Goal: Information Seeking & Learning: Learn about a topic

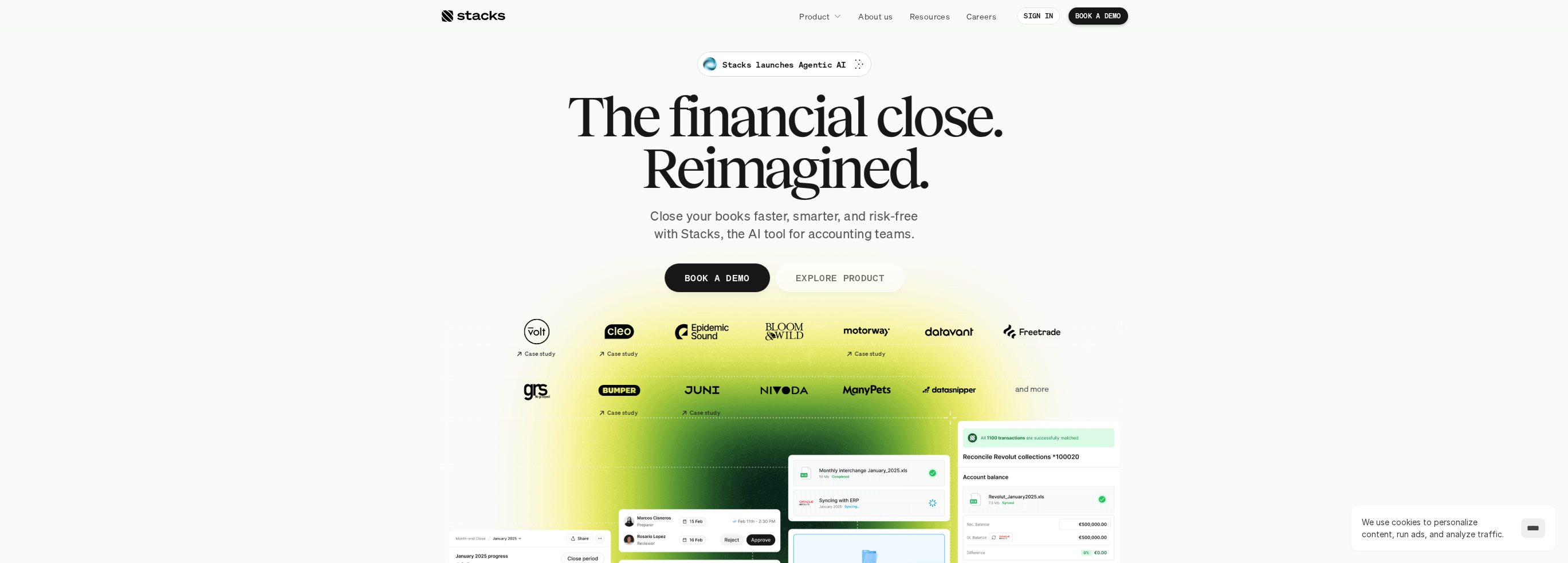
click at [803, 278] on p "EXPLORE PRODUCT" at bounding box center [839, 277] width 89 height 17
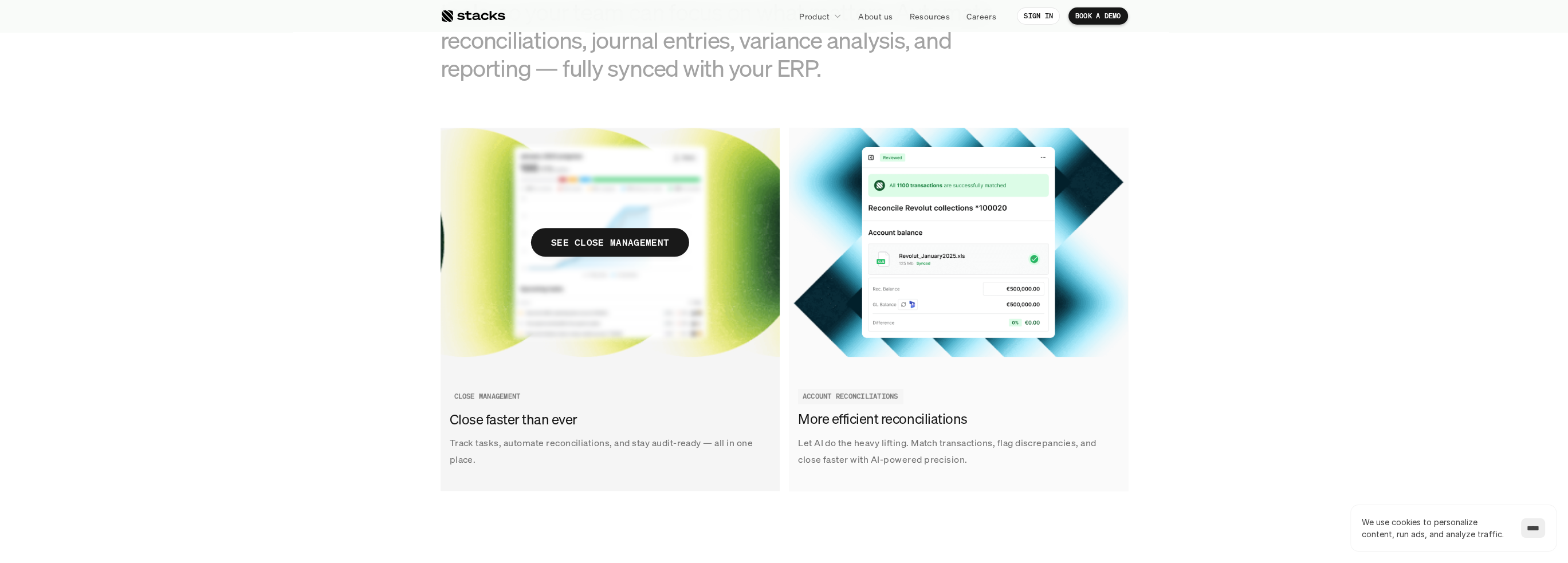
scroll to position [1264, 0]
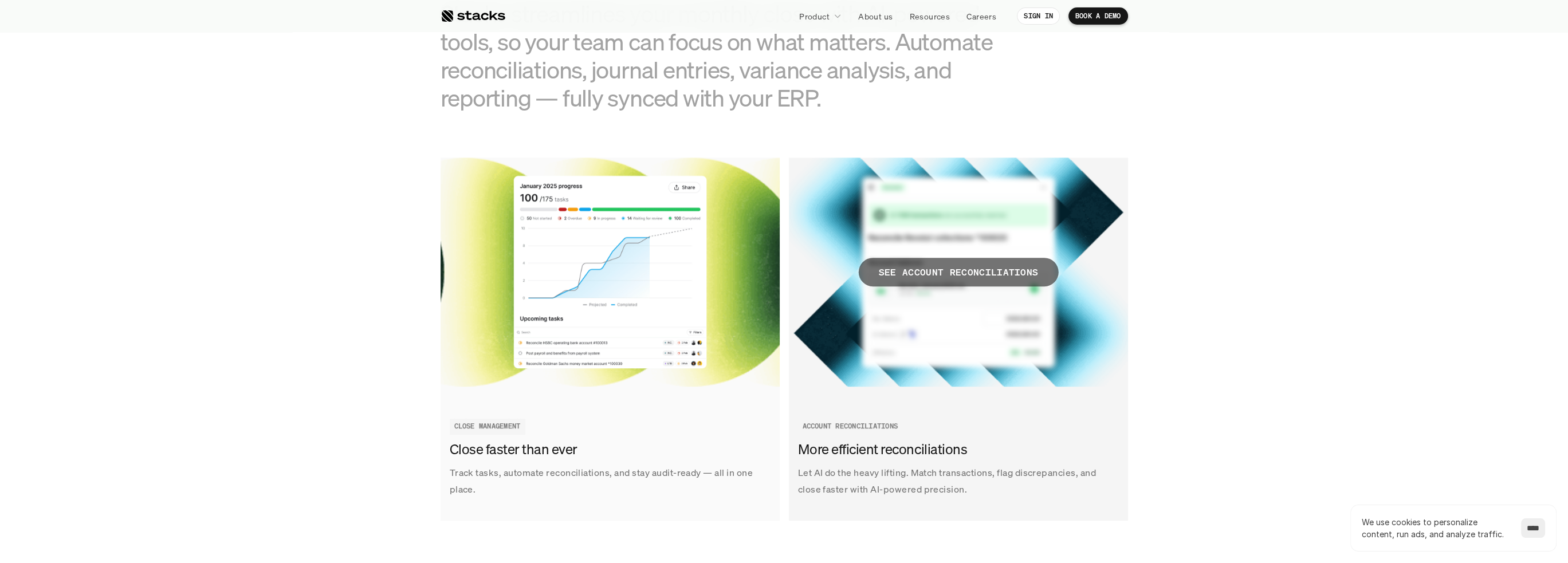
click at [905, 273] on p "SEE ACCOUNT RECONCILIATIONS" at bounding box center [957, 272] width 160 height 17
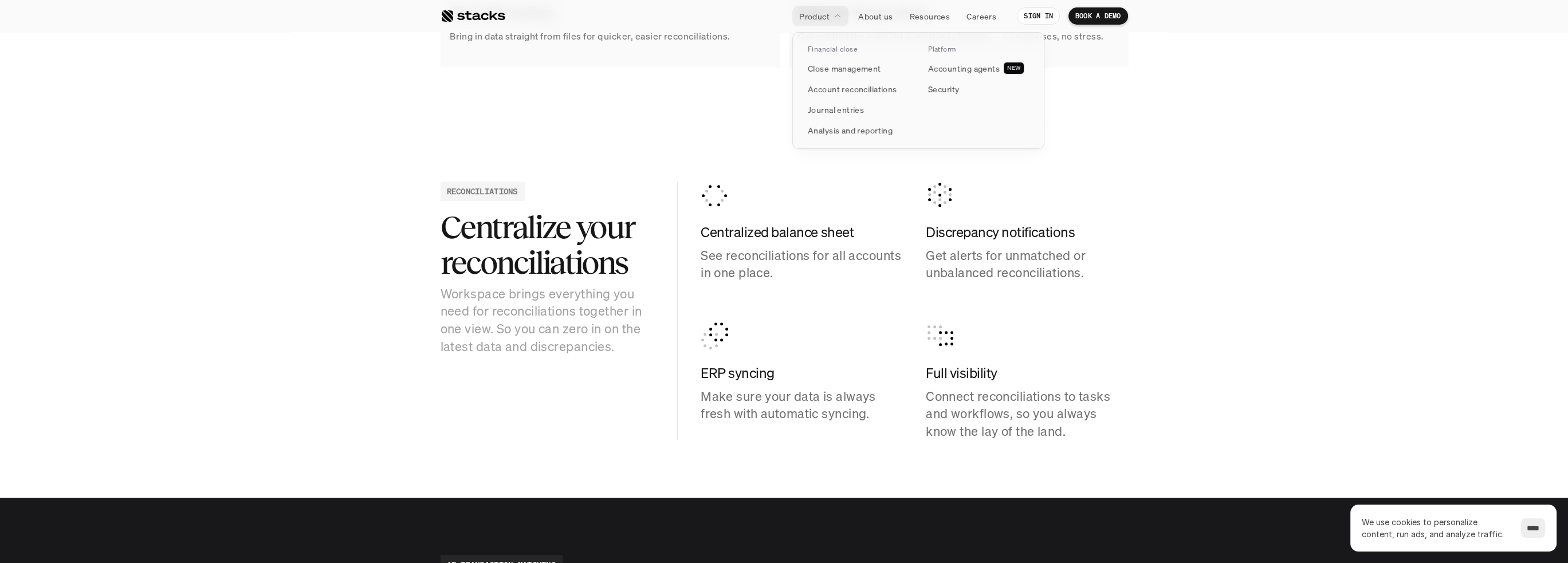
scroll to position [1031, 0]
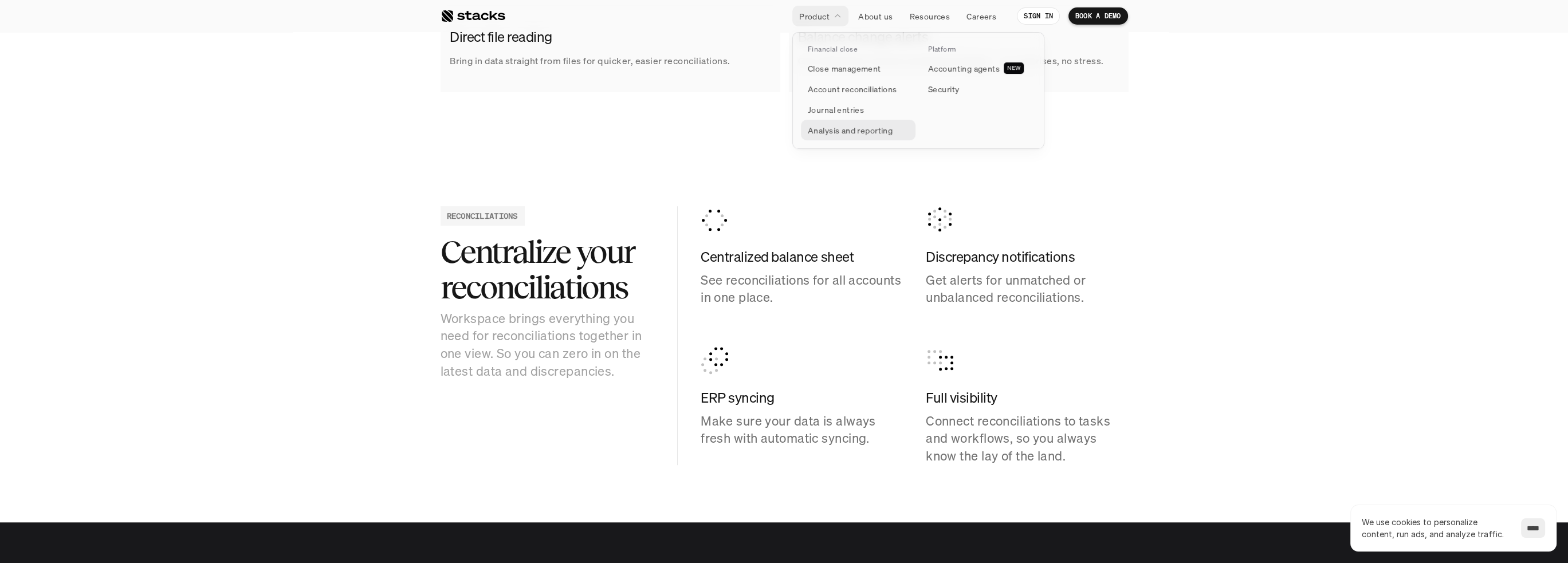
click at [818, 128] on p "Analysis and reporting" at bounding box center [850, 130] width 85 height 12
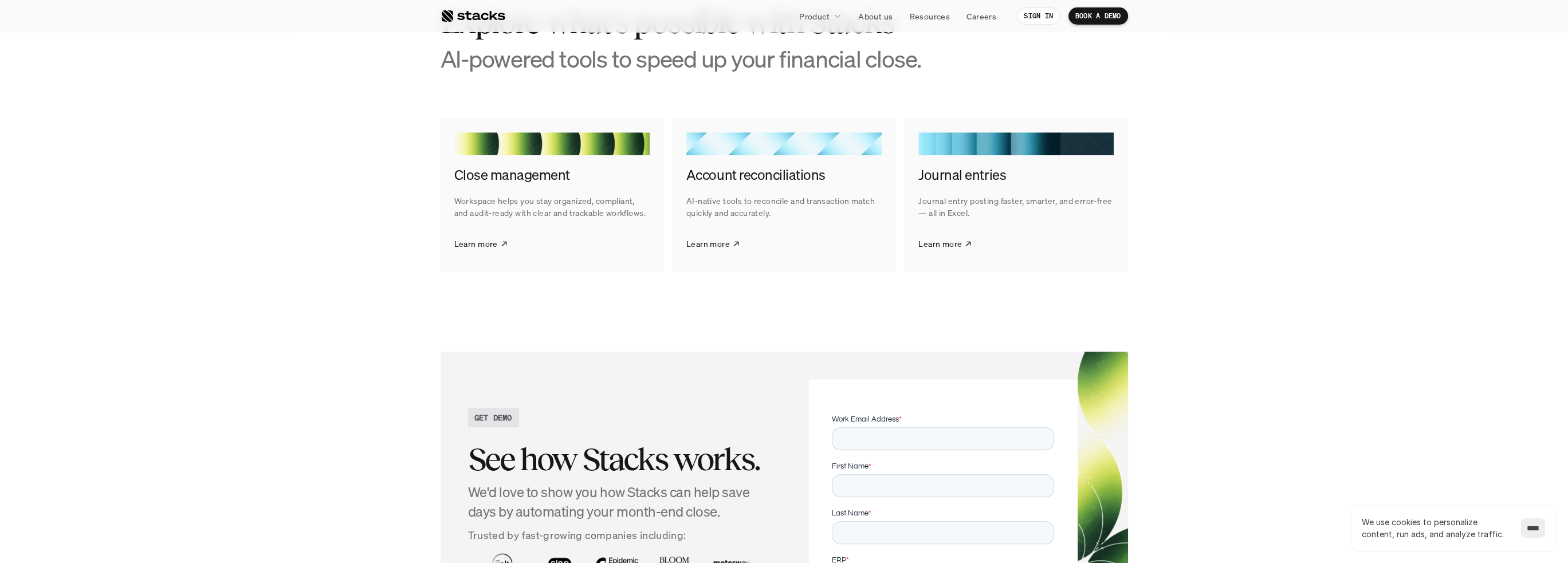
scroll to position [2292, 0]
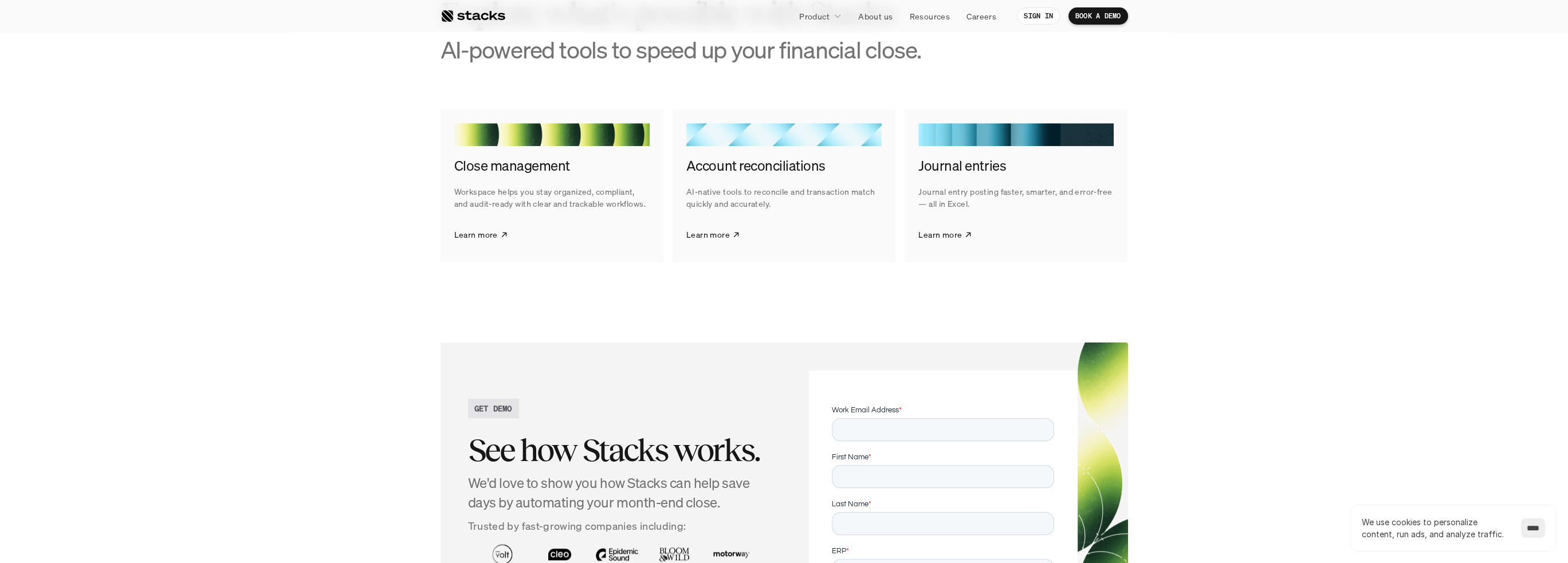
click at [540, 176] on h4 "Close management" at bounding box center [552, 166] width 196 height 20
click at [463, 241] on p "Learn more" at bounding box center [476, 235] width 43 height 12
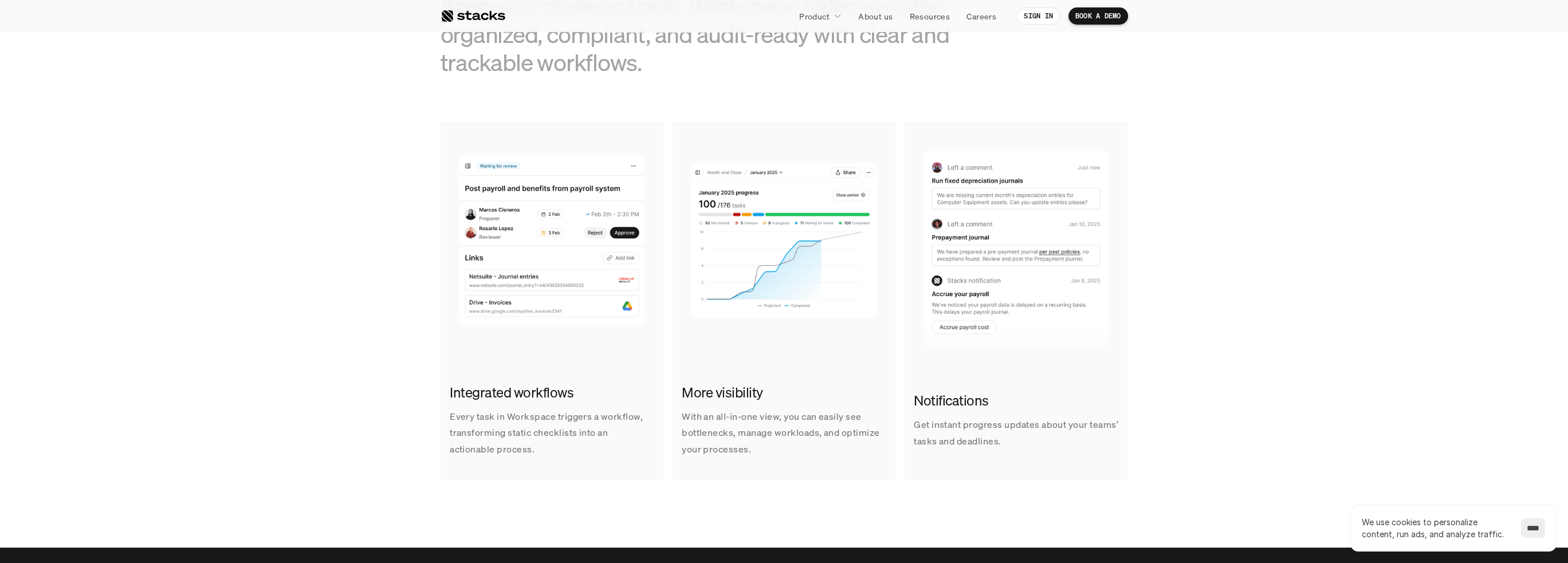
scroll to position [745, 0]
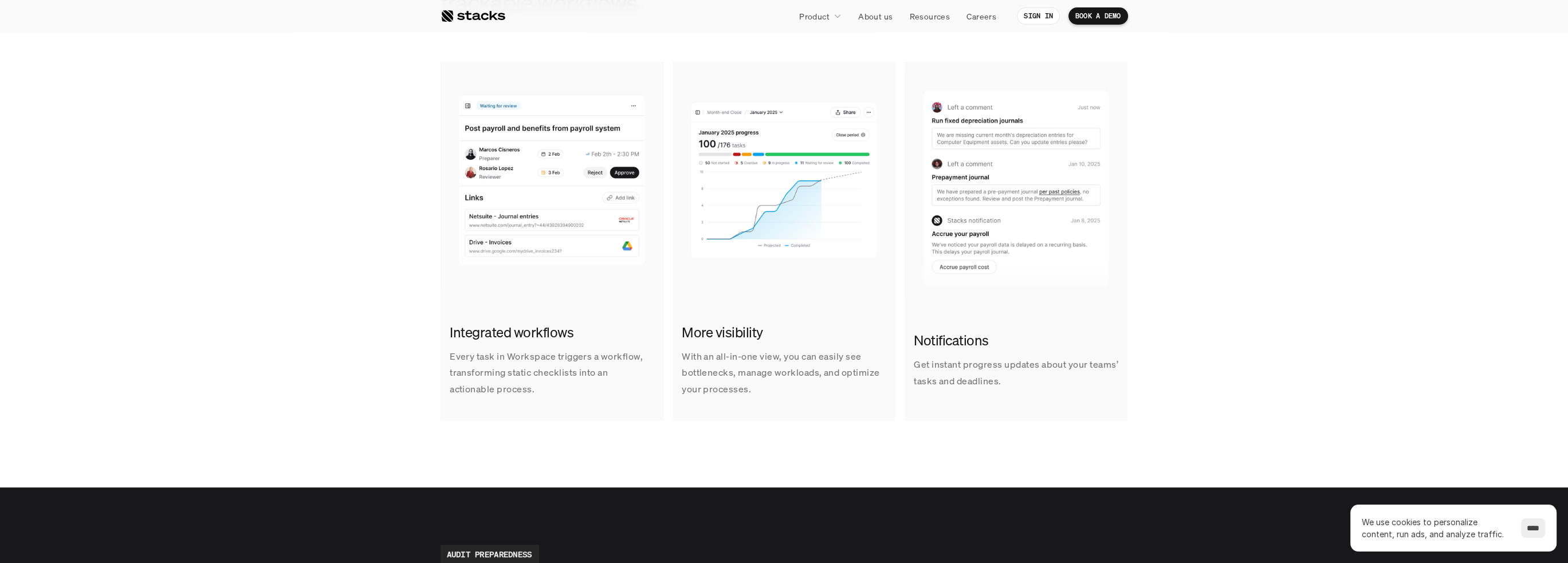
drag, startPoint x: 502, startPoint y: 360, endPoint x: 551, endPoint y: 392, distance: 58.5
click at [551, 392] on p "Every task in Workspace triggers a workflow, transforming static checklists int…" at bounding box center [551, 373] width 205 height 49
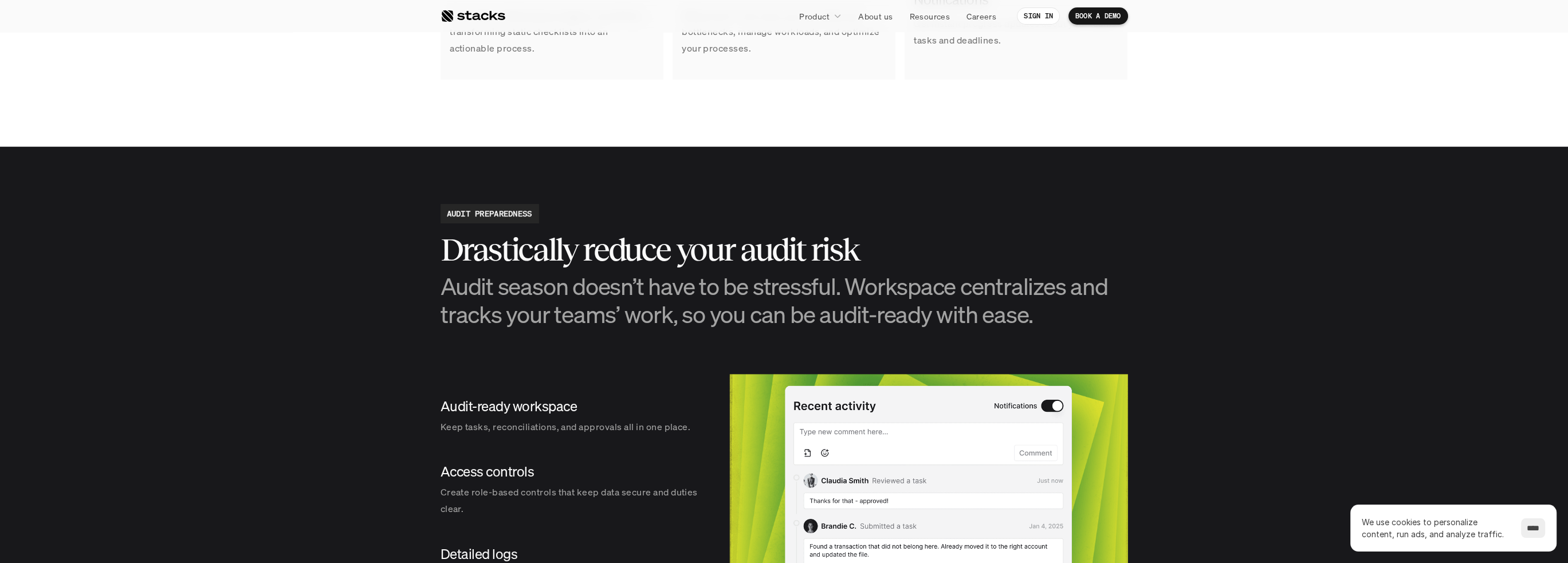
scroll to position [1089, 0]
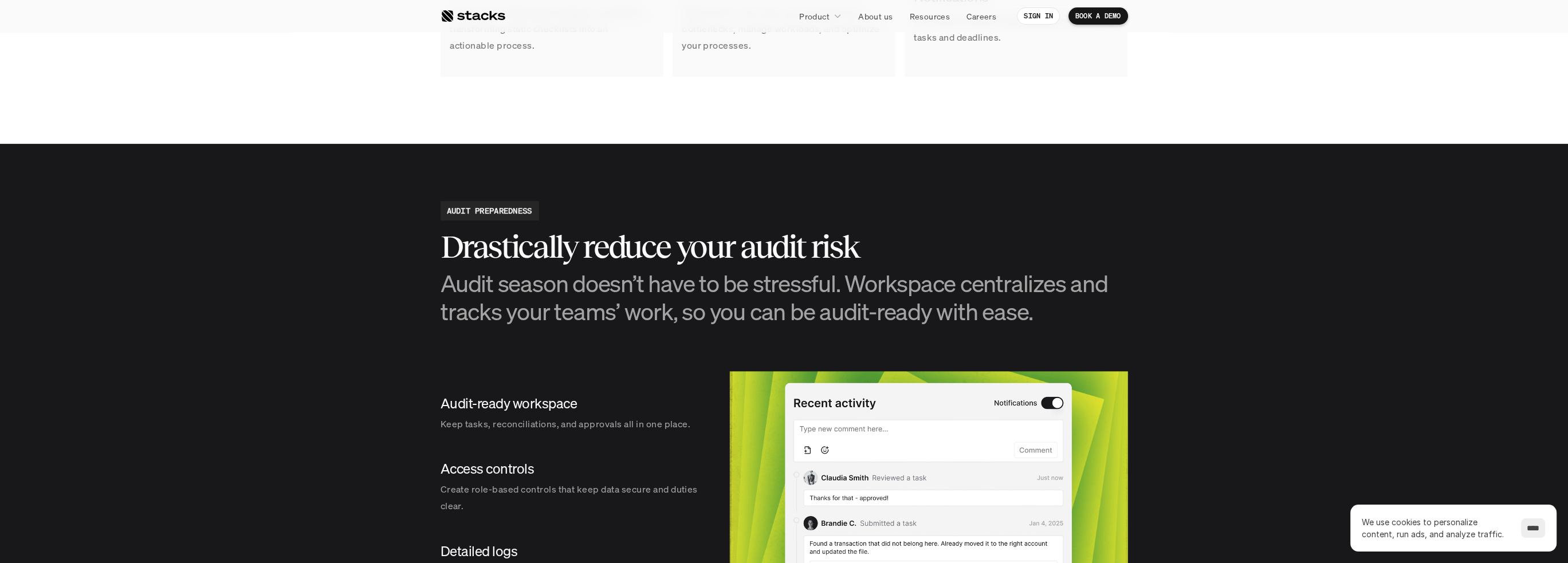
drag, startPoint x: 644, startPoint y: 242, endPoint x: 984, endPoint y: 301, distance: 345.1
click at [984, 300] on div "Drastically reduce your audit risk Audit season doesn’t have to be stressful. W…" at bounding box center [784, 277] width 687 height 96
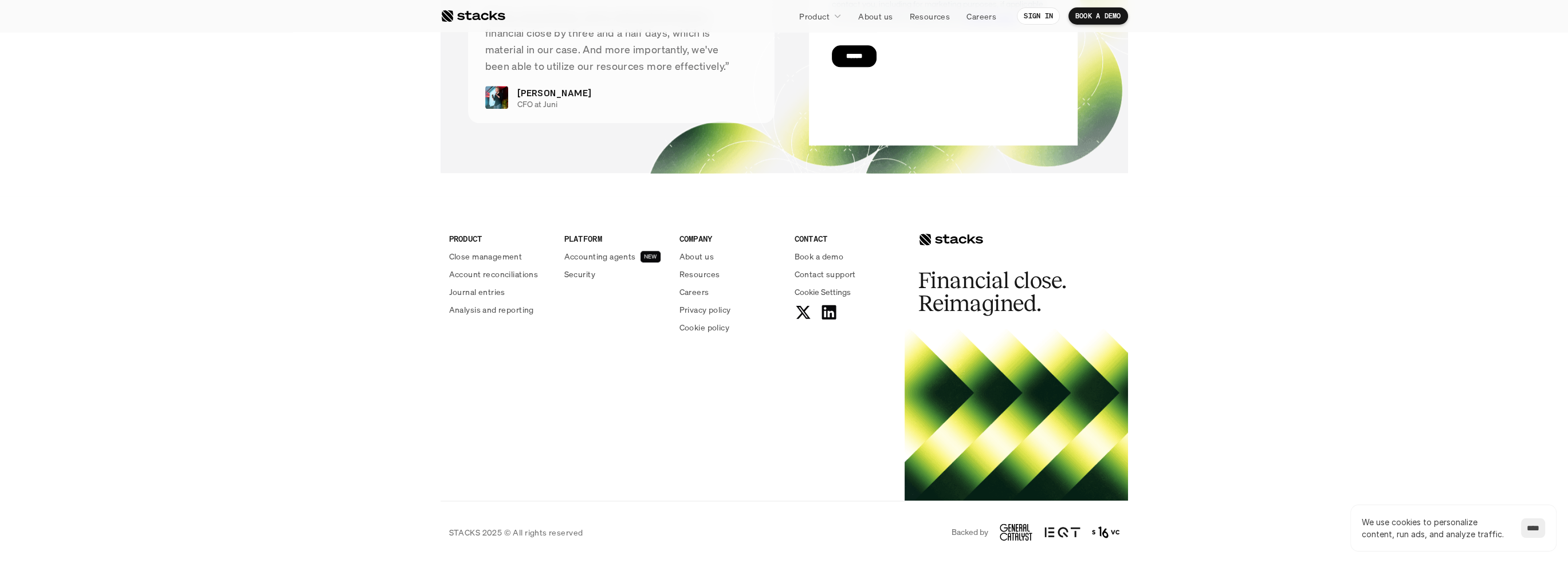
scroll to position [2433, 0]
